Goal: Task Accomplishment & Management: Manage account settings

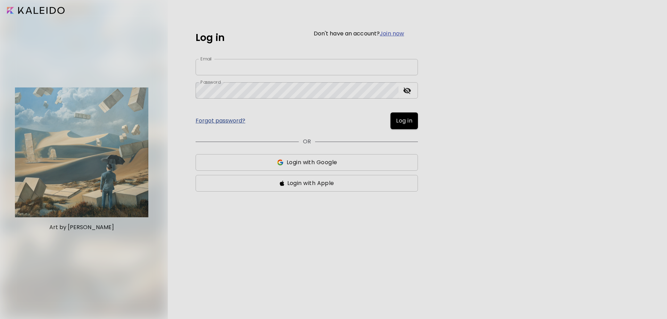
type input "**********"
click at [409, 118] on span "Log in" at bounding box center [404, 121] width 16 height 8
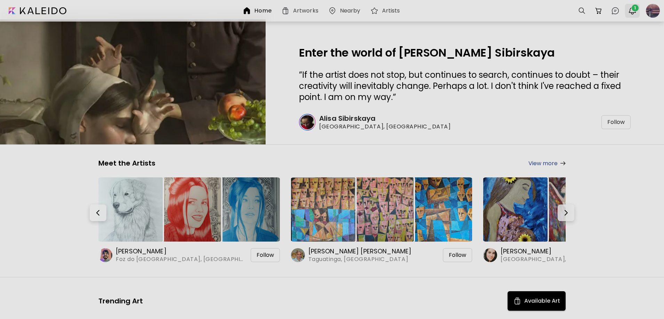
click at [634, 13] on img "button" at bounding box center [632, 11] width 8 height 8
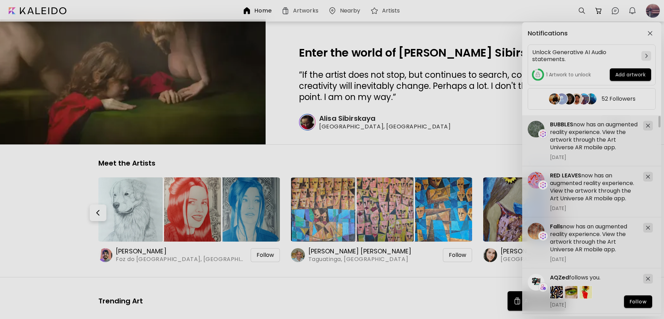
click at [650, 12] on div "Notifications Unlock Generative AI Audio statements. 1 Artwork to unlock Add ar…" at bounding box center [332, 159] width 664 height 319
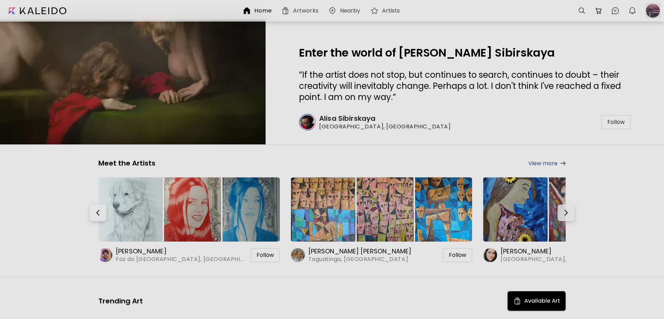
click at [651, 15] on div at bounding box center [652, 10] width 15 height 15
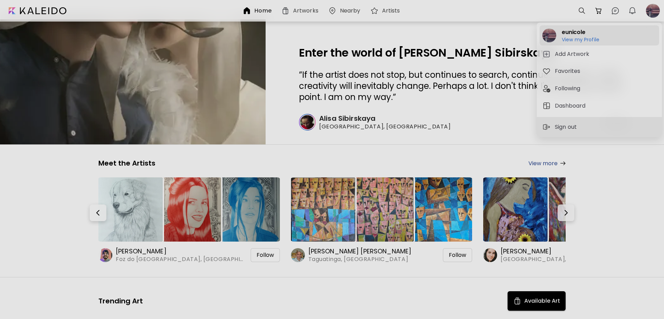
click at [584, 39] on h6 "View my Profile" at bounding box center [580, 39] width 38 height 6
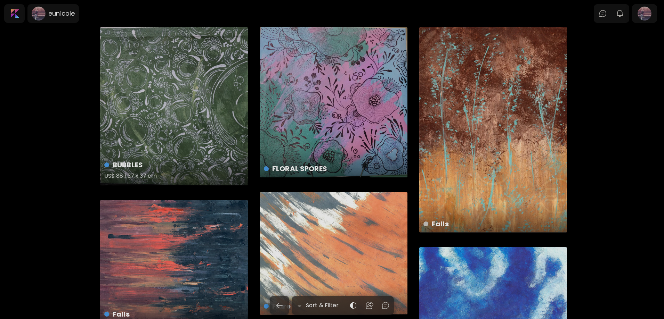
click at [209, 139] on div "BUBBLES US$ 88 | 37 x 37 cm" at bounding box center [174, 106] width 148 height 158
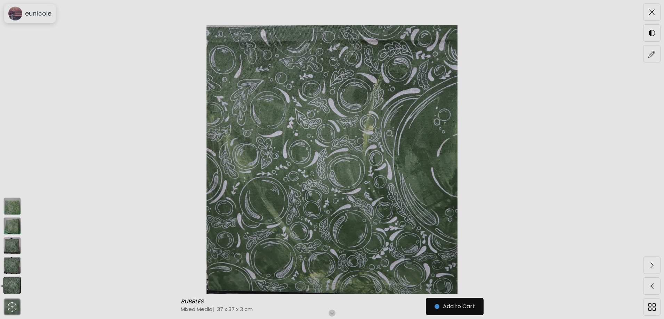
click at [10, 286] on img at bounding box center [11, 285] width 17 height 17
click at [649, 14] on img at bounding box center [652, 12] width 6 height 6
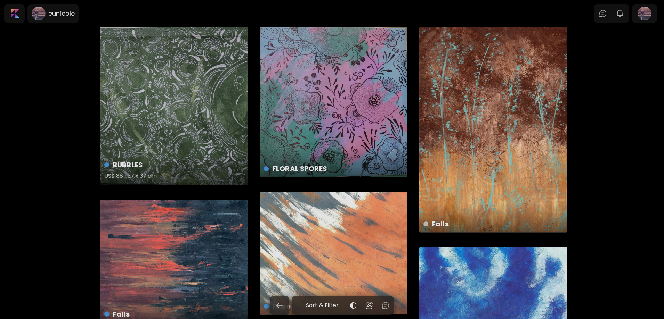
click at [191, 126] on div "BUBBLES US$ 88 | 37 x 37 cm" at bounding box center [174, 106] width 148 height 158
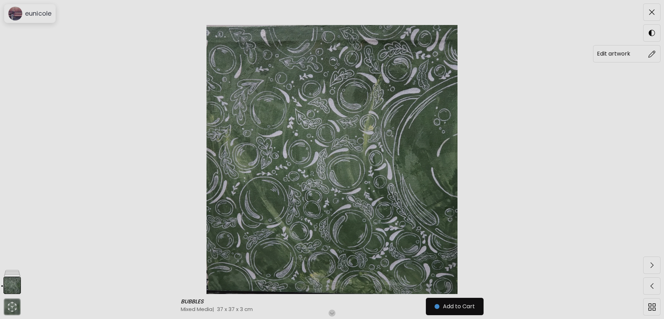
click at [628, 56] on h6 "Edit artwork" at bounding box center [613, 53] width 33 height 9
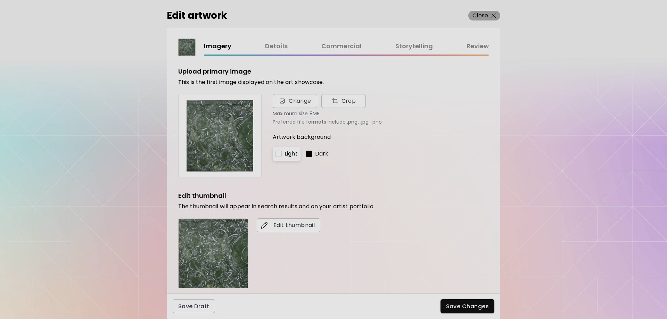
click at [481, 16] on p "Close" at bounding box center [481, 15] width 16 height 8
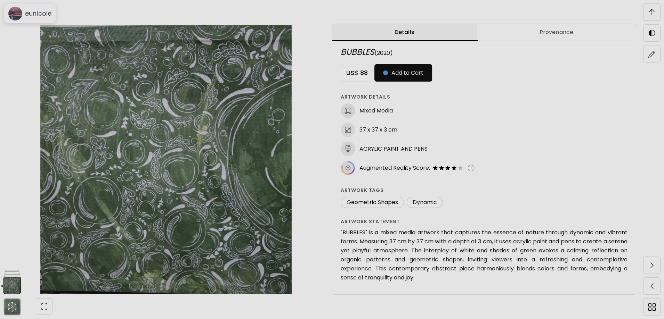
click at [567, 32] on span "Provenance" at bounding box center [556, 32] width 150 height 8
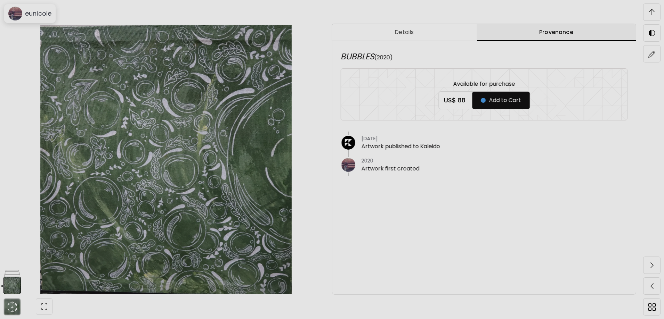
click at [655, 13] on span at bounding box center [651, 12] width 15 height 15
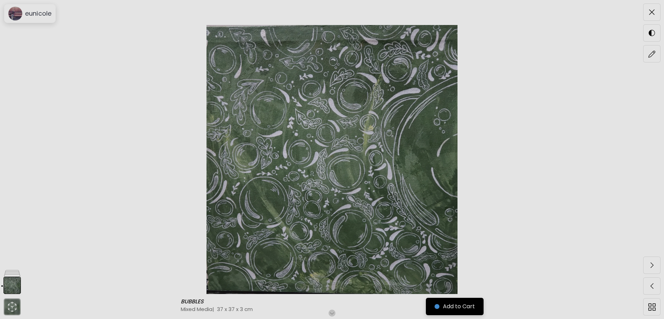
click at [461, 309] on span "Add to Cart" at bounding box center [454, 307] width 40 height 8
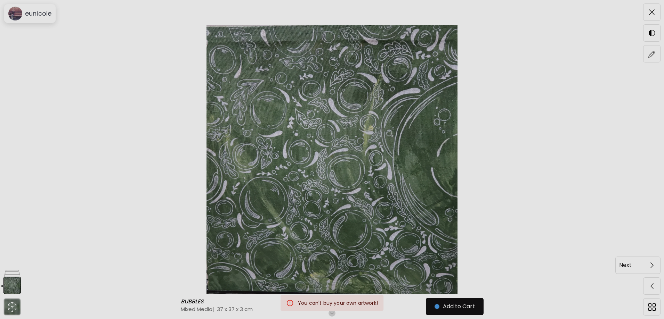
click at [652, 273] on div at bounding box center [651, 265] width 17 height 17
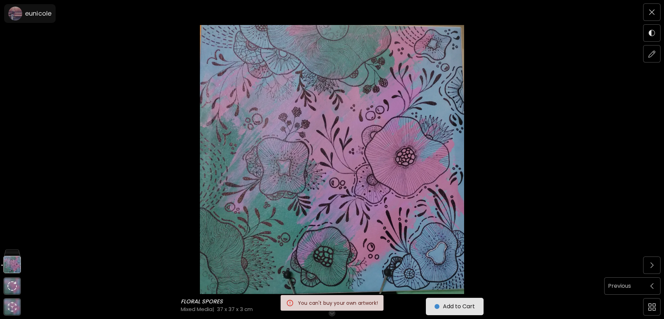
click at [653, 289] on span at bounding box center [651, 286] width 15 height 15
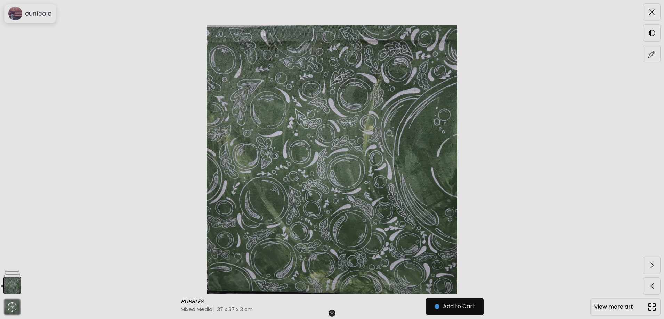
click at [652, 307] on img at bounding box center [651, 307] width 7 height 7
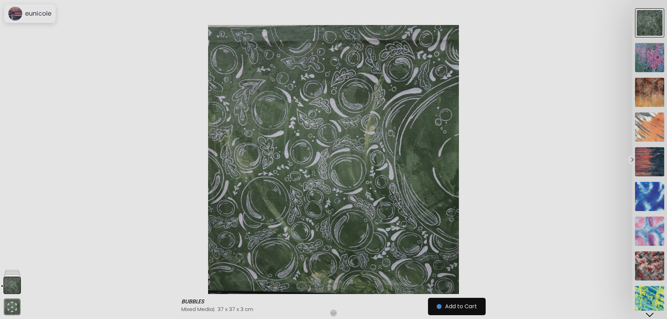
click at [655, 29] on img at bounding box center [650, 23] width 26 height 26
click at [347, 167] on div at bounding box center [333, 159] width 667 height 319
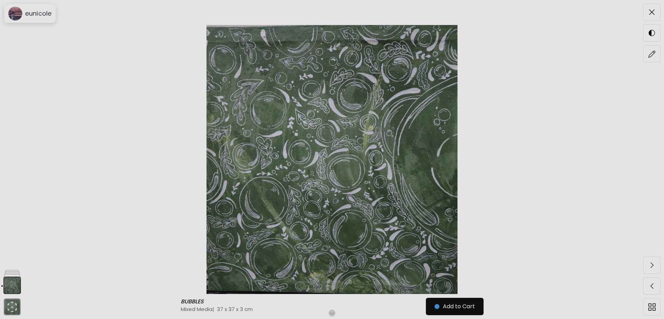
click at [349, 169] on img at bounding box center [331, 159] width 605 height 269
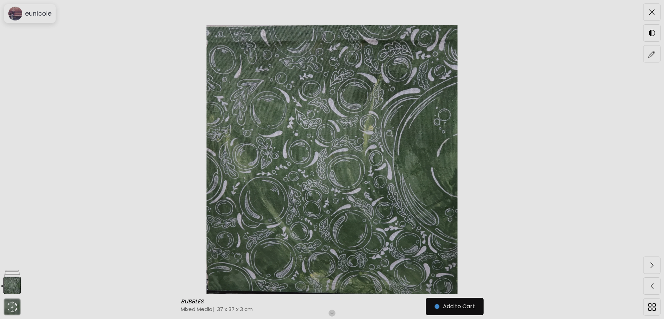
click at [333, 314] on h6 "Scroll for more" at bounding box center [332, 314] width 36 height 6
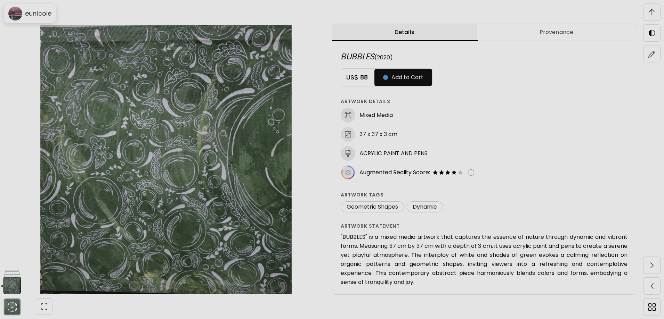
scroll to position [5, 0]
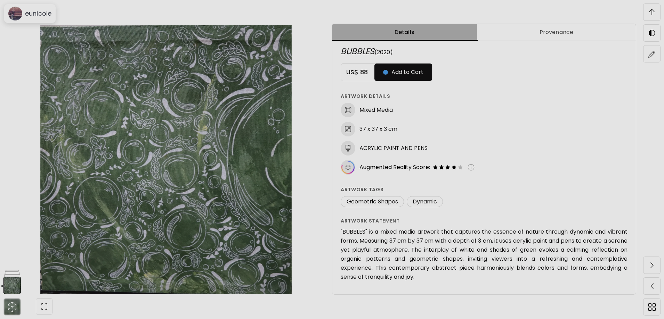
click at [416, 29] on span "Details" at bounding box center [404, 32] width 137 height 8
click at [417, 32] on span "Details" at bounding box center [404, 32] width 137 height 8
click at [536, 28] on span "Provenance" at bounding box center [556, 32] width 150 height 8
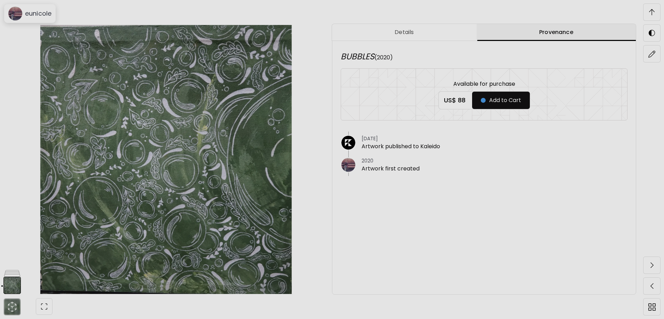
scroll to position [0, 0]
click at [427, 32] on span "Details" at bounding box center [404, 32] width 136 height 8
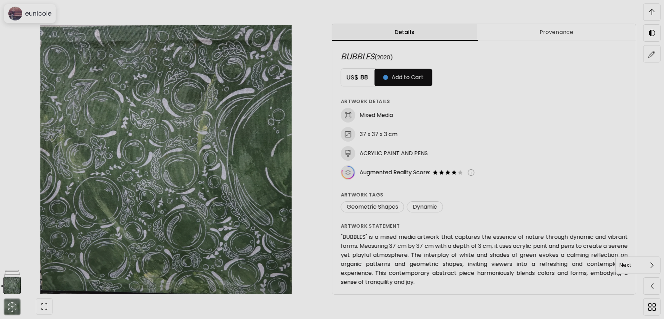
click at [654, 262] on span at bounding box center [651, 265] width 15 height 15
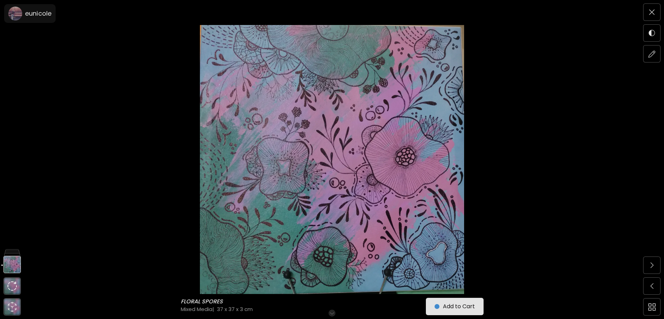
click at [654, 262] on span at bounding box center [651, 265] width 15 height 15
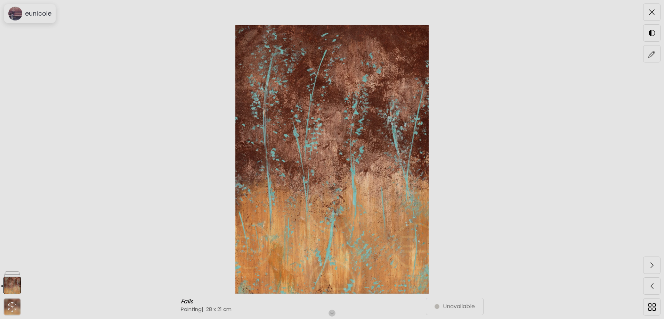
scroll to position [46, 0]
click at [339, 313] on h6 "Scroll for more" at bounding box center [332, 314] width 36 height 6
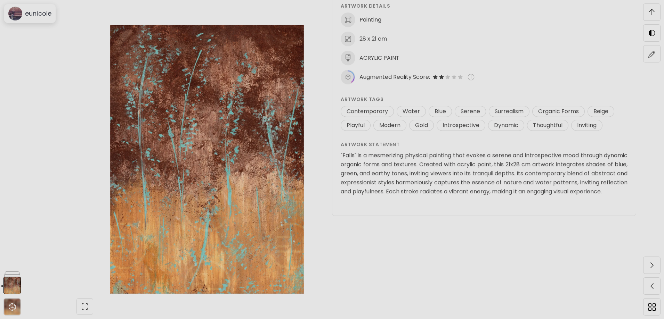
scroll to position [689, 0]
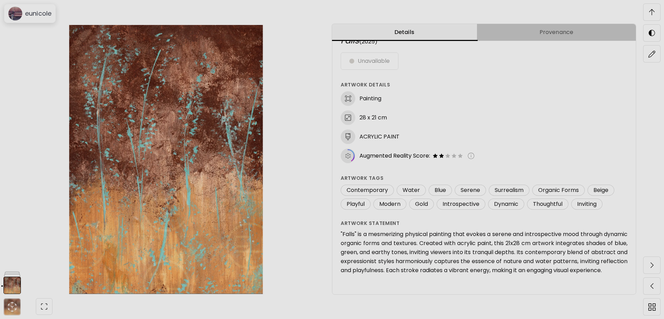
click at [525, 30] on span "Provenance" at bounding box center [556, 32] width 150 height 8
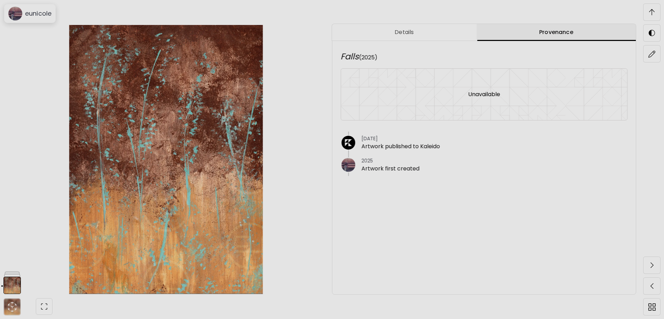
click at [427, 31] on span "Details" at bounding box center [404, 32] width 136 height 8
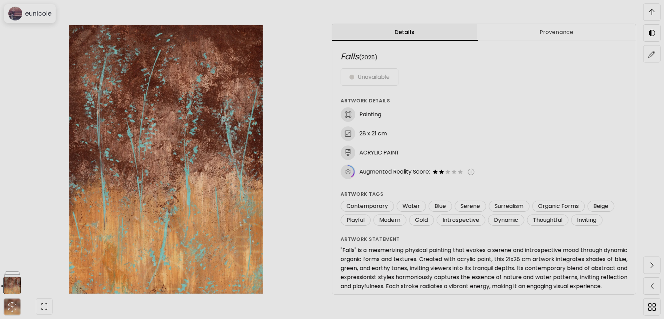
click at [660, 12] on div "Details Provenance Falls (2025) Unavailable Artwork Details Painting 28 x 21 cm…" at bounding box center [498, 159] width 332 height 319
click at [654, 12] on img at bounding box center [652, 12] width 6 height 6
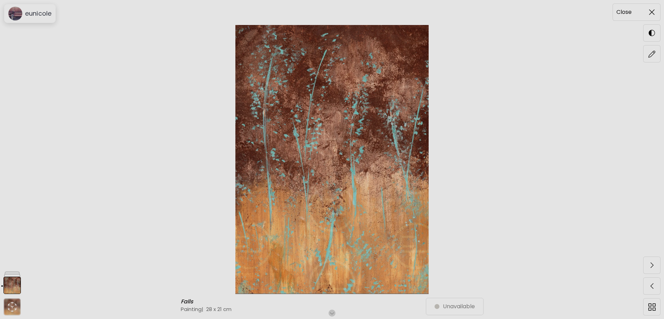
click at [654, 12] on img at bounding box center [652, 12] width 6 height 6
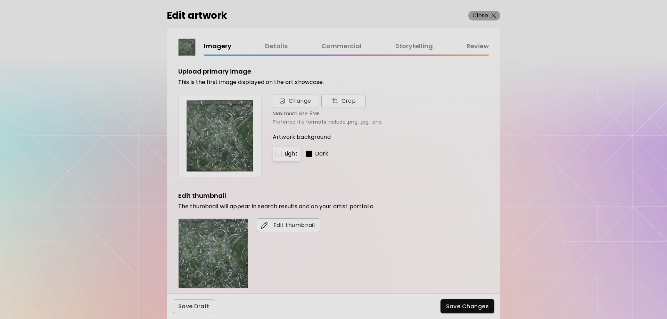
click at [493, 17] on img "button" at bounding box center [494, 16] width 5 height 5
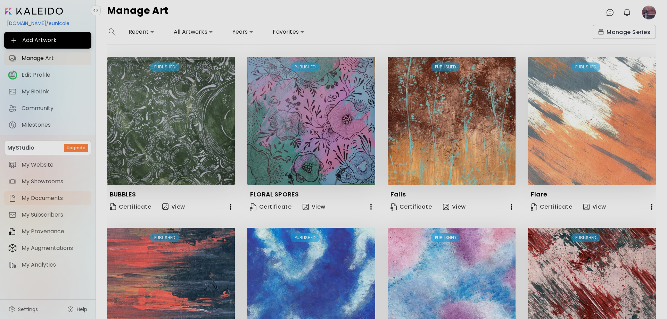
click at [48, 198] on span "My Documents" at bounding box center [55, 198] width 66 height 7
click at [140, 209] on span "Certificate" at bounding box center [130, 207] width 41 height 9
